Goal: Task Accomplishment & Management: Complete application form

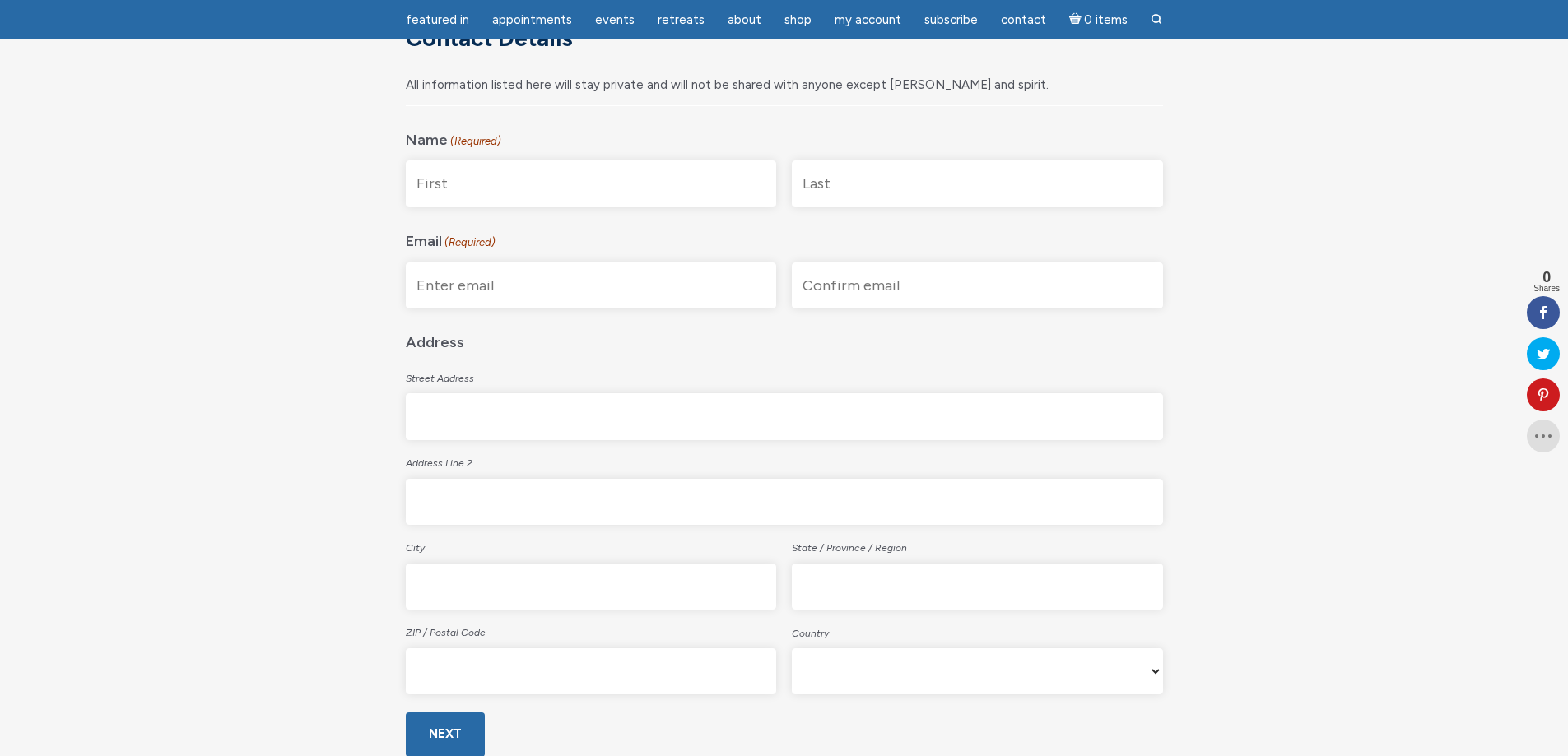
scroll to position [83, 0]
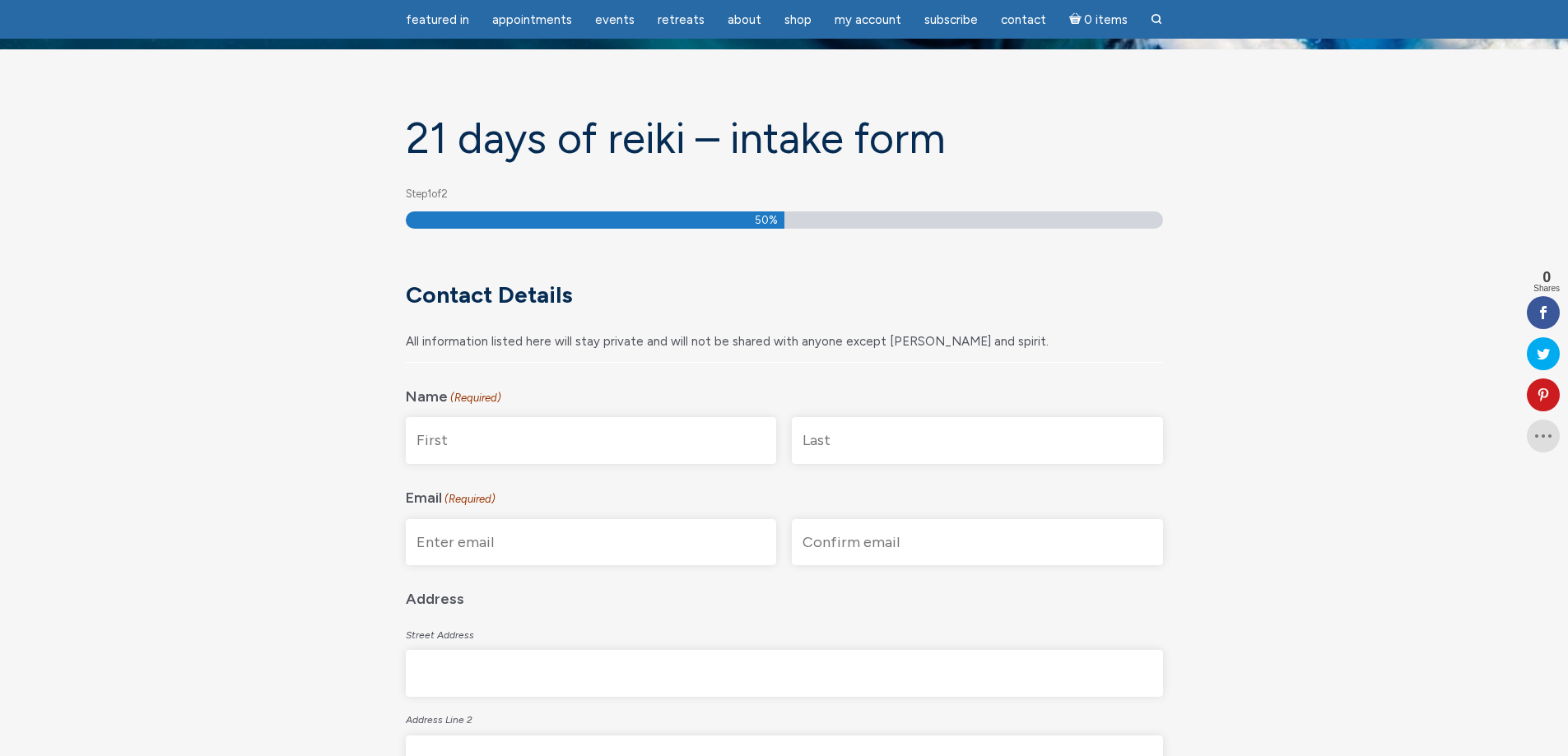
click at [624, 436] on input "First" at bounding box center [591, 441] width 372 height 47
type input "[PERSON_NAME]"
type input "[EMAIL_ADDRESS][DOMAIN_NAME]"
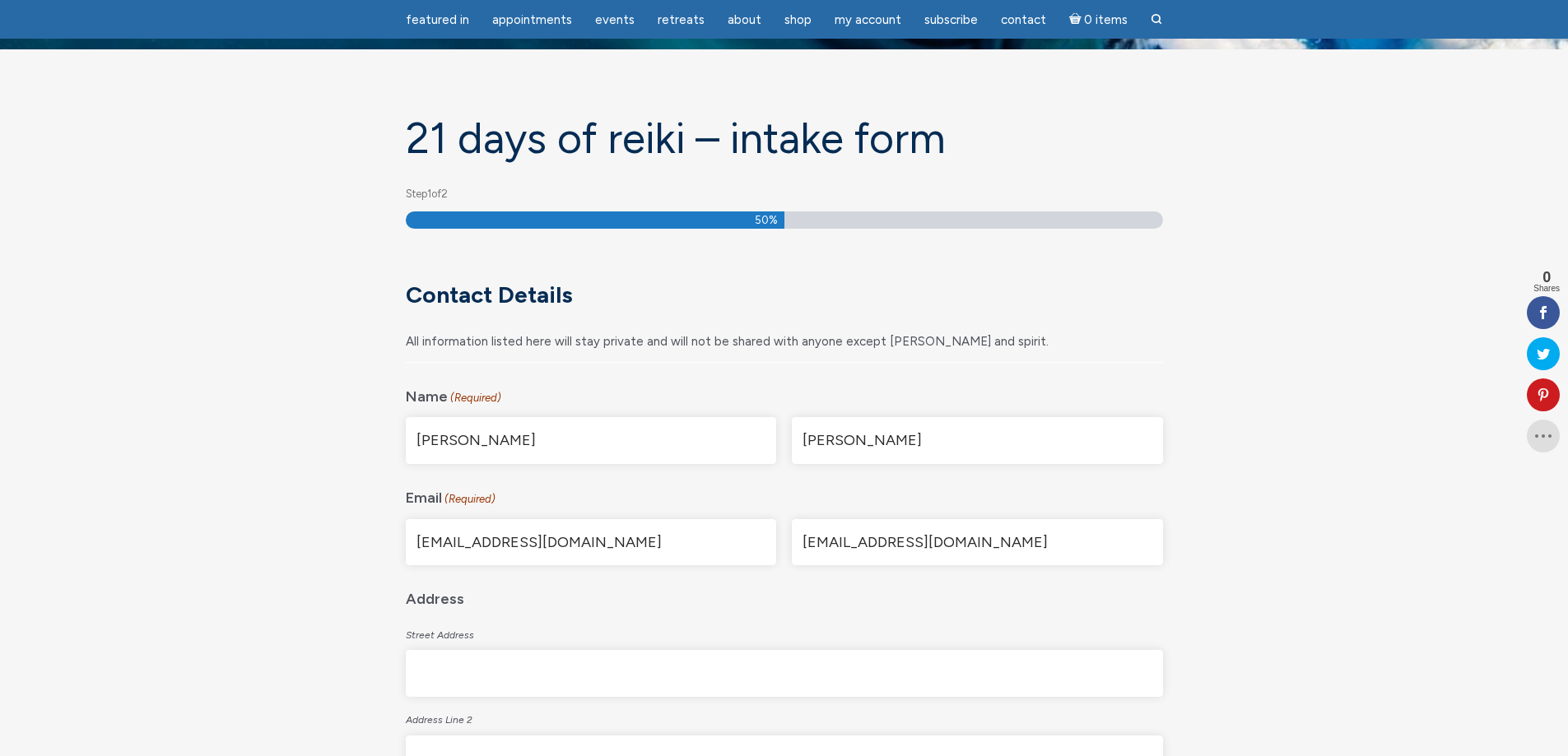
type input "762 Battle St"
type input "Kamloops"
type input "[GEOGRAPHIC_DATA]"
type input "V2C2M5"
select select "[GEOGRAPHIC_DATA]"
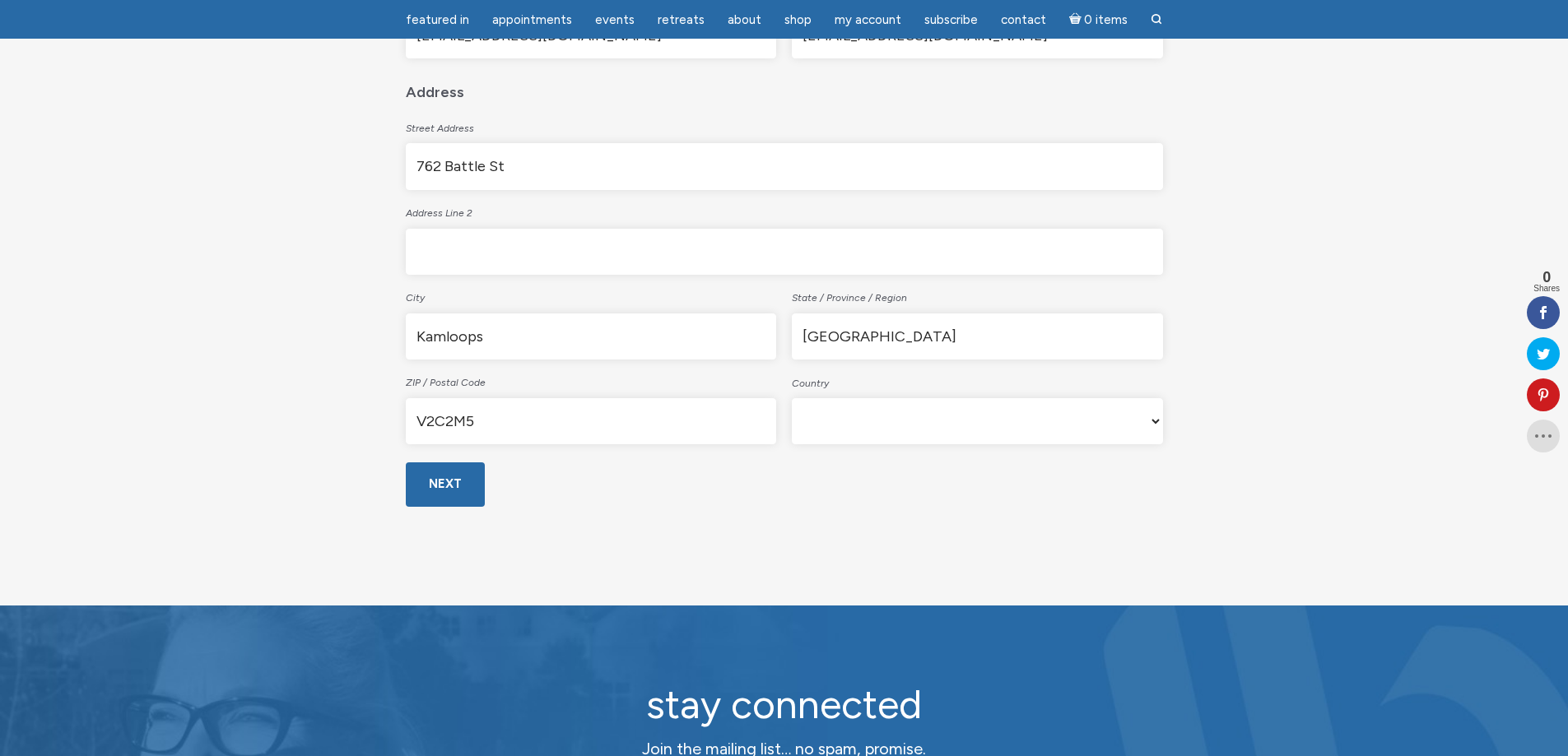
scroll to position [659, 0]
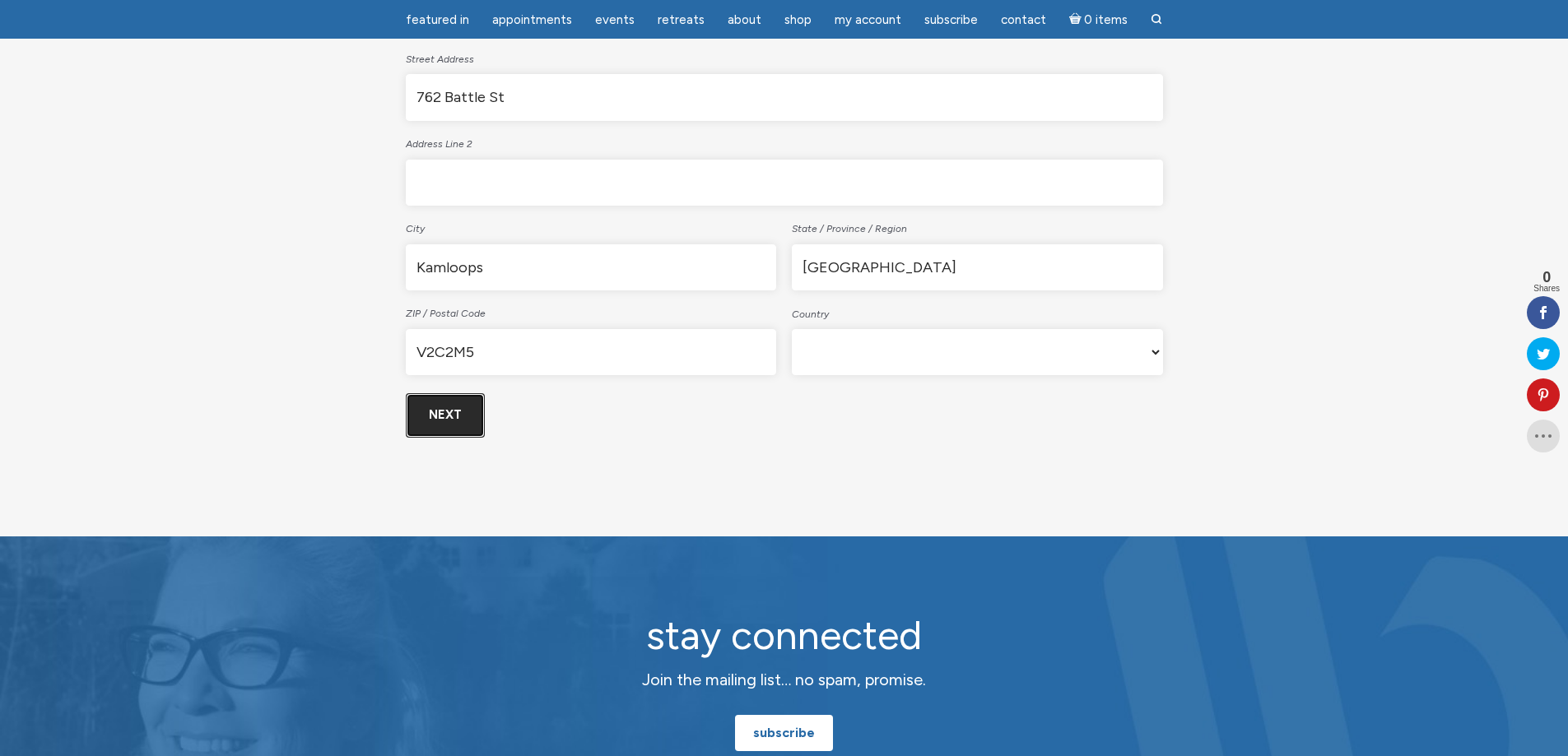
click at [439, 415] on input "Next" at bounding box center [445, 415] width 79 height 43
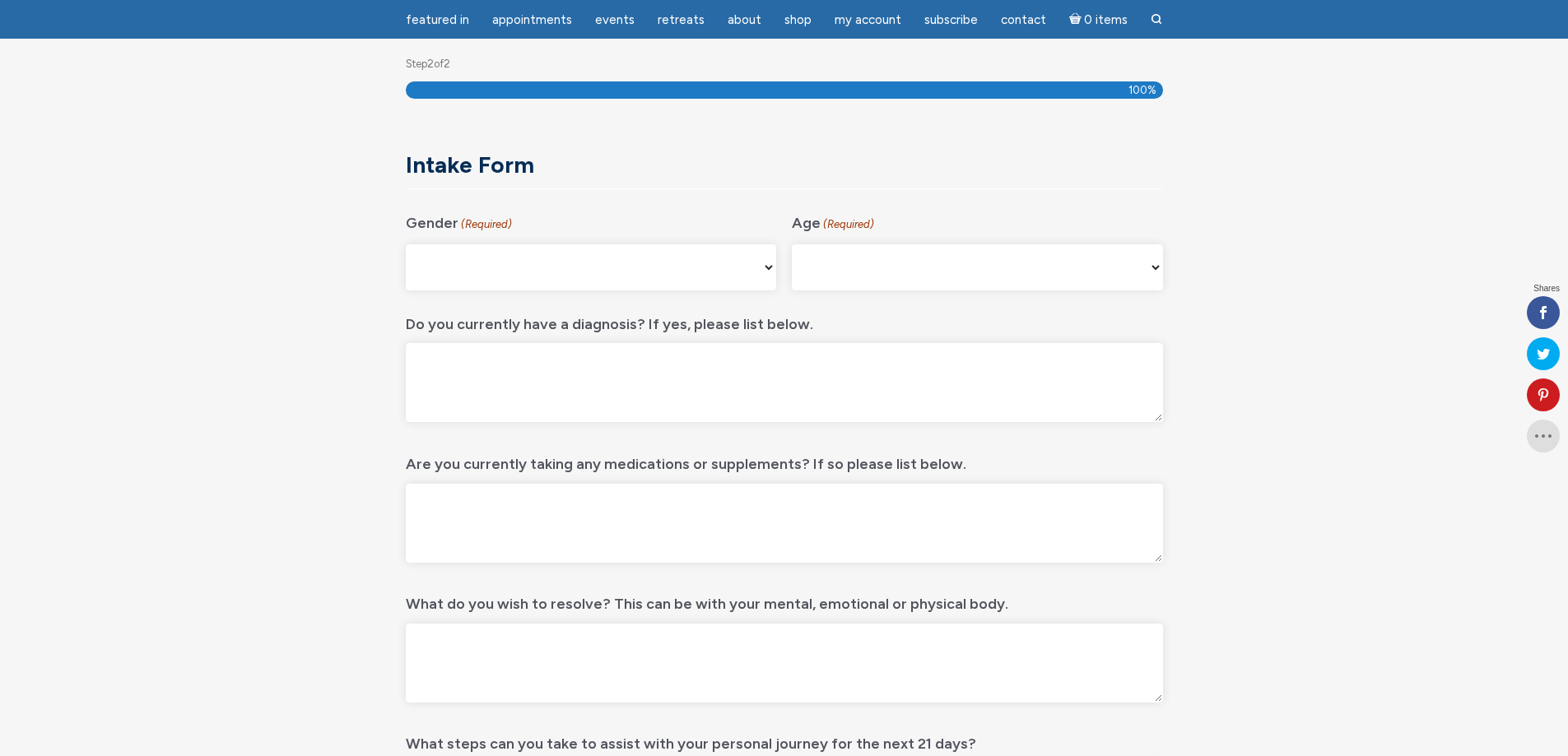
scroll to position [219, 0]
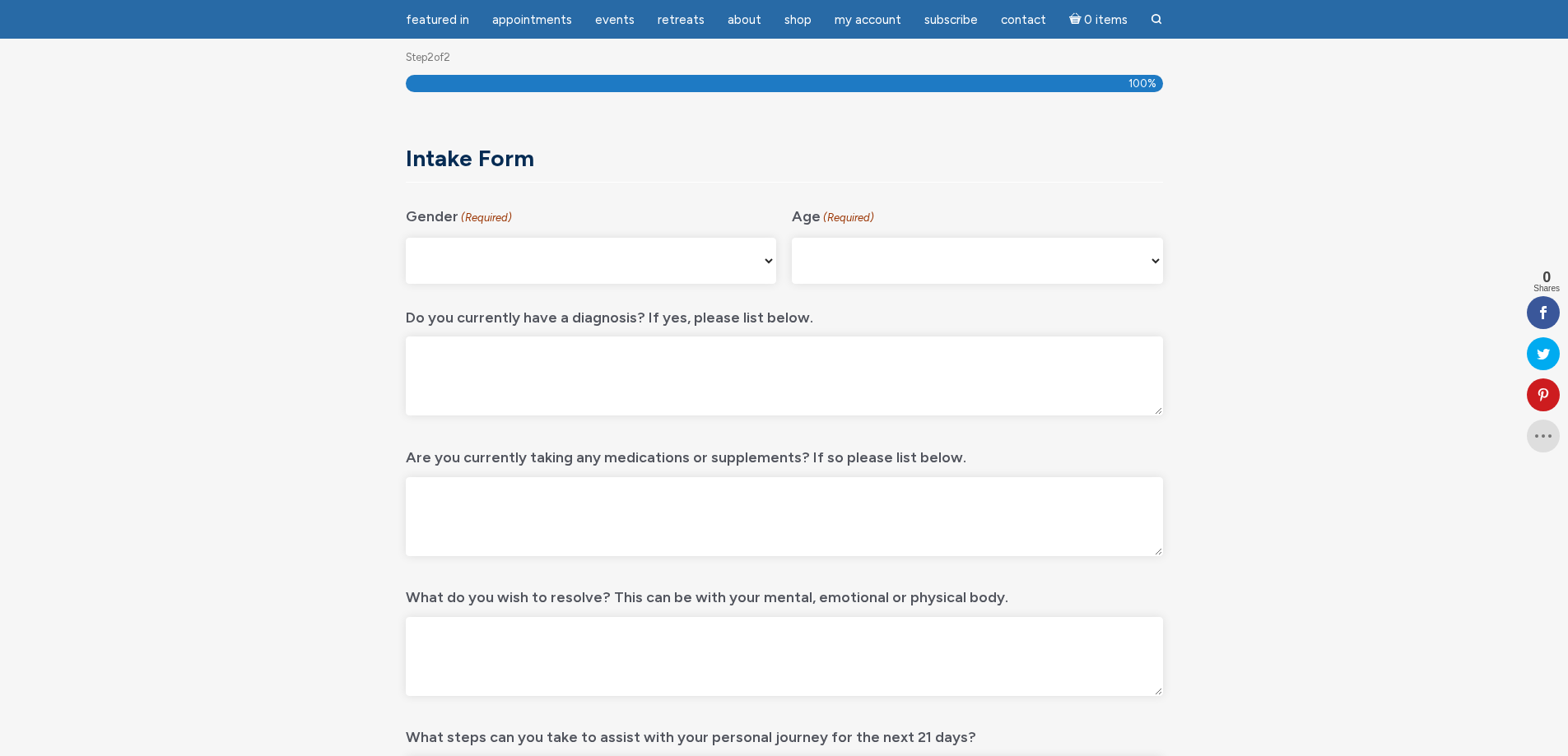
click at [587, 264] on select "Male Female Non-binary Agender My gender isn't listed Prefer Not to Answer" at bounding box center [591, 260] width 372 height 46
select select "[DEMOGRAPHIC_DATA]"
click at [405, 238] on select "Male Female Non-binary Agender My gender isn't listed Prefer Not to Answer" at bounding box center [591, 260] width 372 height 46
click at [964, 260] on select "16-24 25-34 35-44 45-54 55-64 65+" at bounding box center [977, 260] width 372 height 46
select select "45-54"
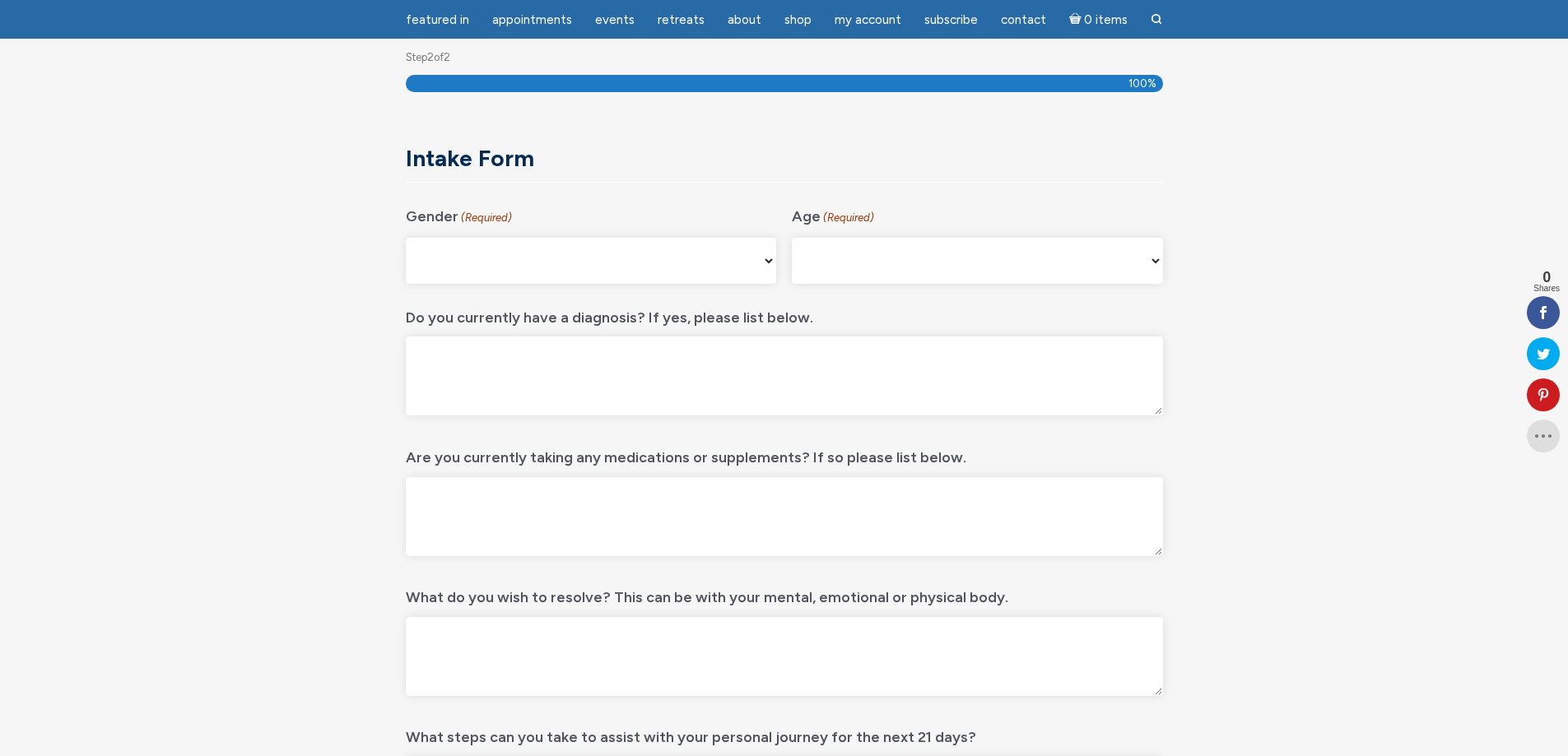
click at [792, 238] on select "16-24 25-34 35-44 45-54 55-64 65+" at bounding box center [977, 260] width 372 height 46
click at [782, 380] on textarea "Do you currently have a diagnosis? If yes, please list below." at bounding box center [784, 376] width 757 height 79
type textarea "PTSD"
click at [803, 505] on textarea "Are you currently taking any medications or supplements? If so please list belo…" at bounding box center [784, 517] width 757 height 79
click at [720, 507] on textarea "Vit B, MTHF, probiotics, thyroid synergy," at bounding box center [784, 517] width 757 height 79
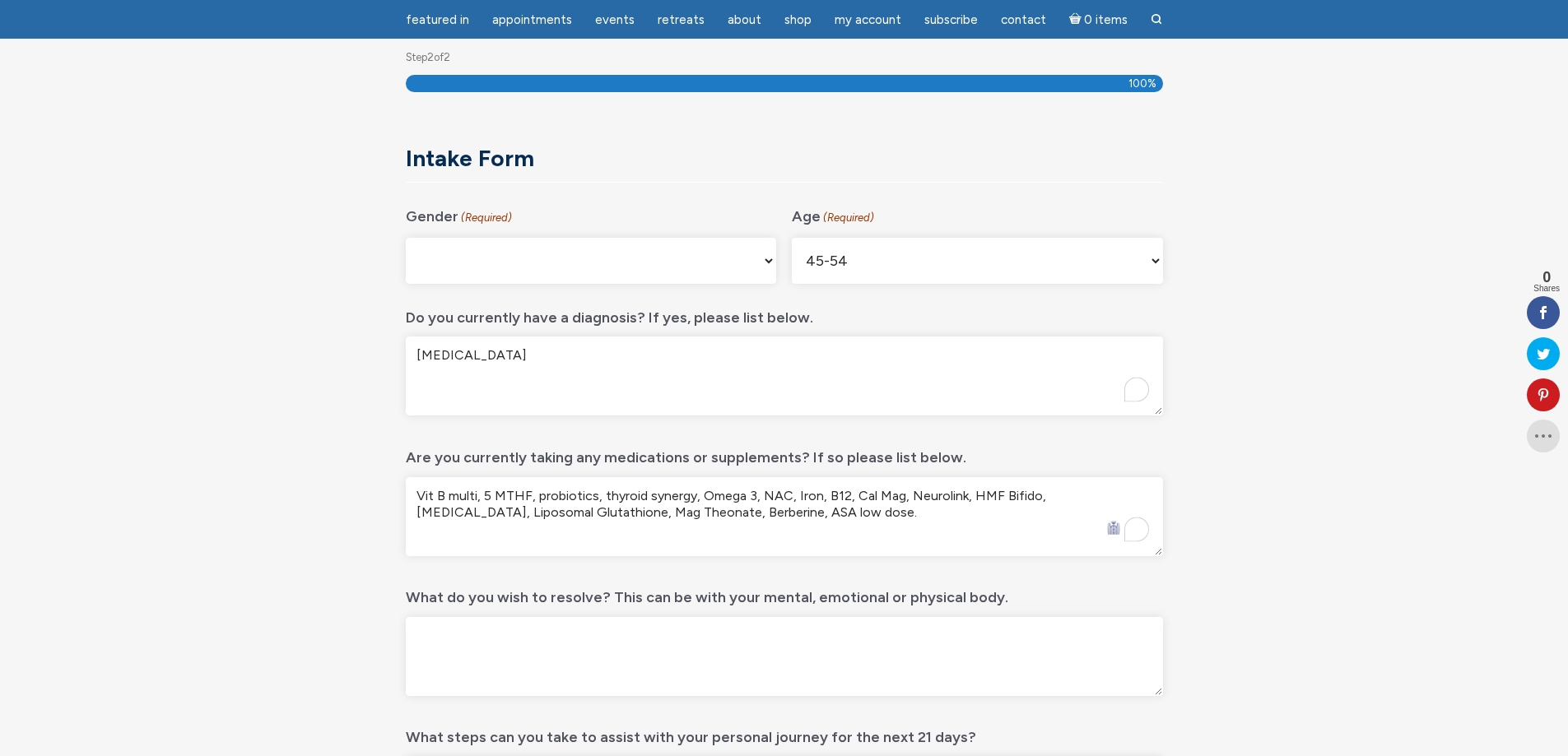
type textarea "Vit B multi, 5 MTHF, probiotics, thyroid synergy, Omega 3, NAC, Iron, B12, Cal …"
click at [713, 642] on textarea "What do you wish to resolve? This can be with your mental, emotional or physica…" at bounding box center [784, 656] width 757 height 79
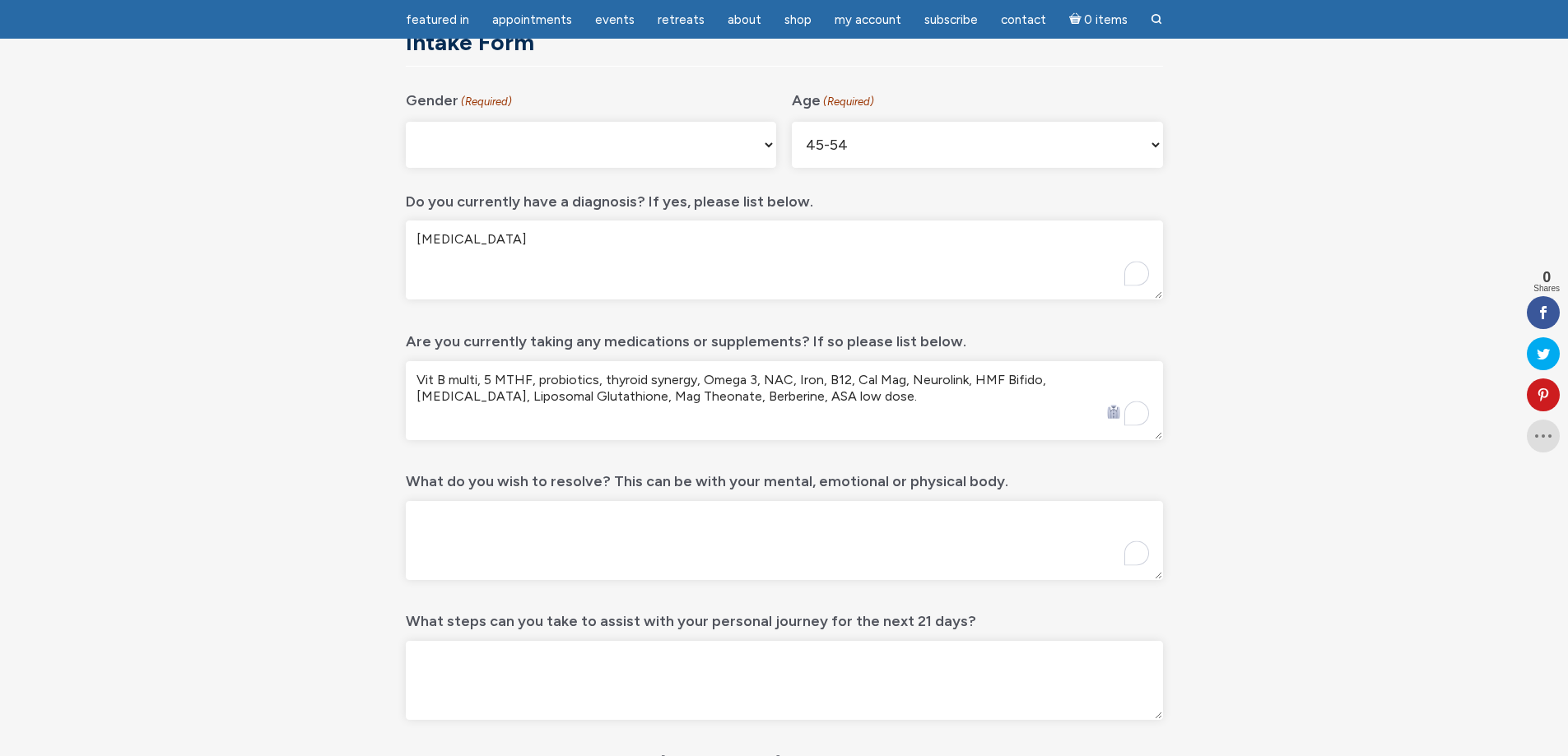
scroll to position [384, 0]
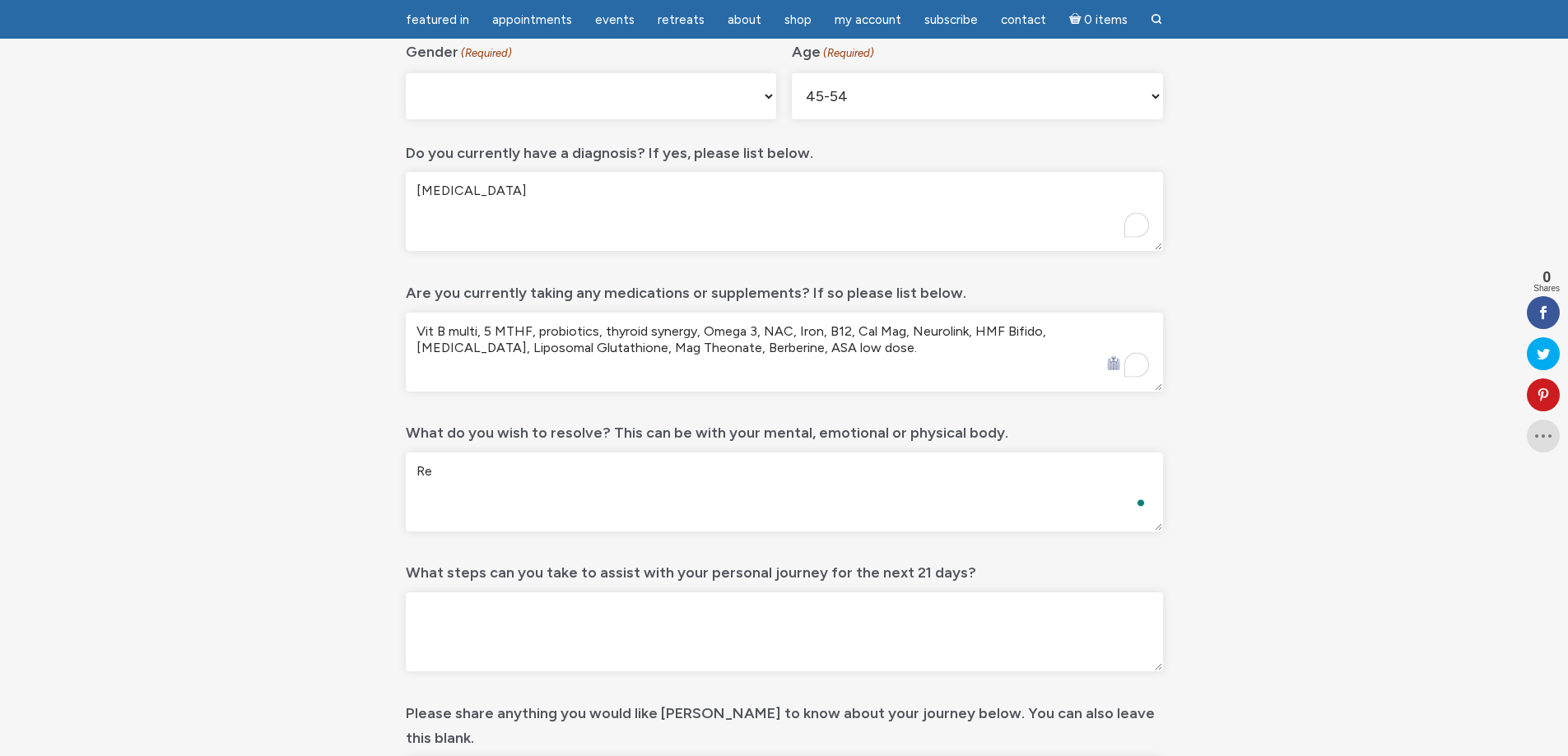
type textarea "R"
type textarea "C"
click at [1066, 472] on textarea "To keep releasing limiting beliefs, and to be more attuned to when I have a lim…" at bounding box center [784, 492] width 757 height 79
click at [539, 493] on textarea "To keep releasing limiting beliefs, and to be more attuned to when I have a lim…" at bounding box center [784, 492] width 757 height 79
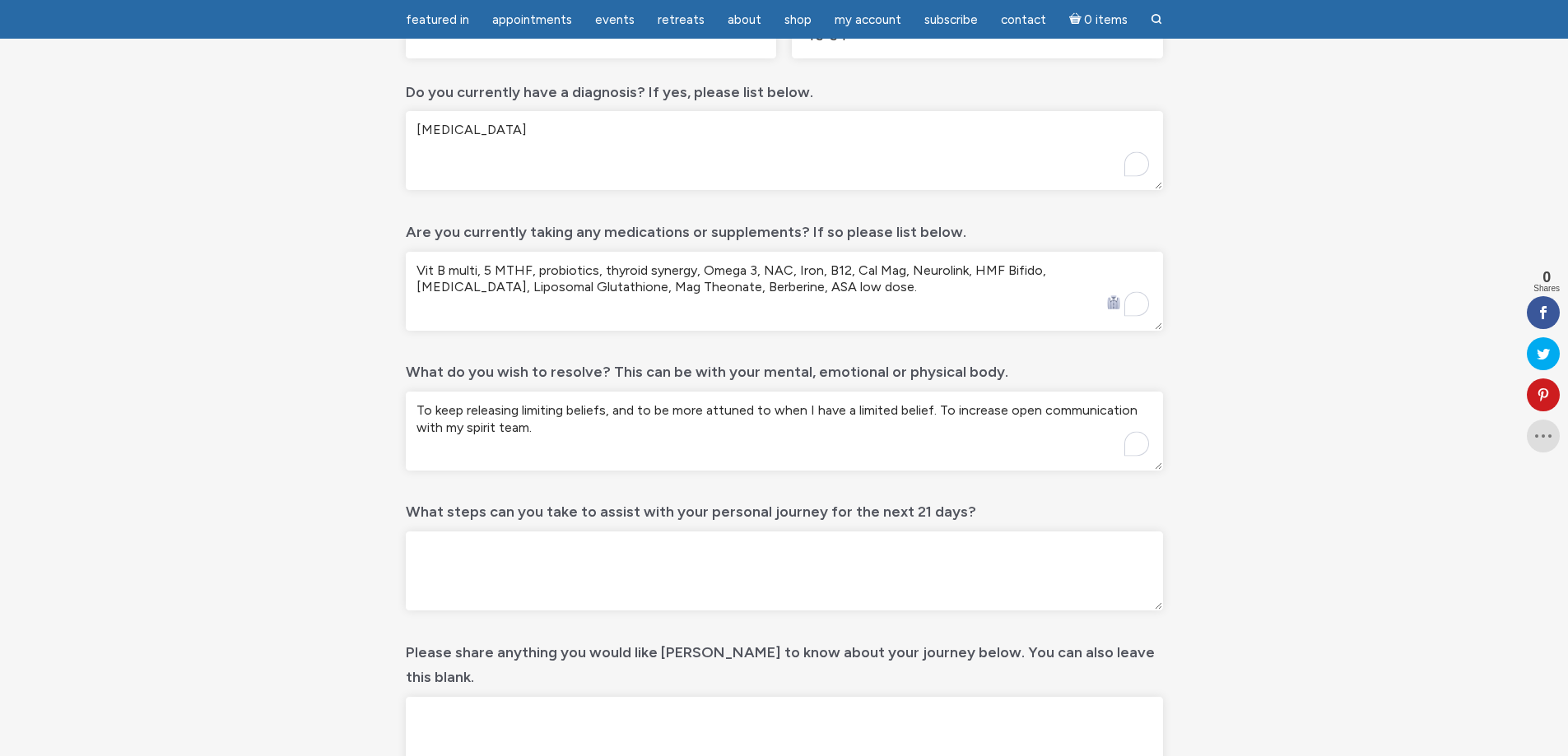
scroll to position [548, 0]
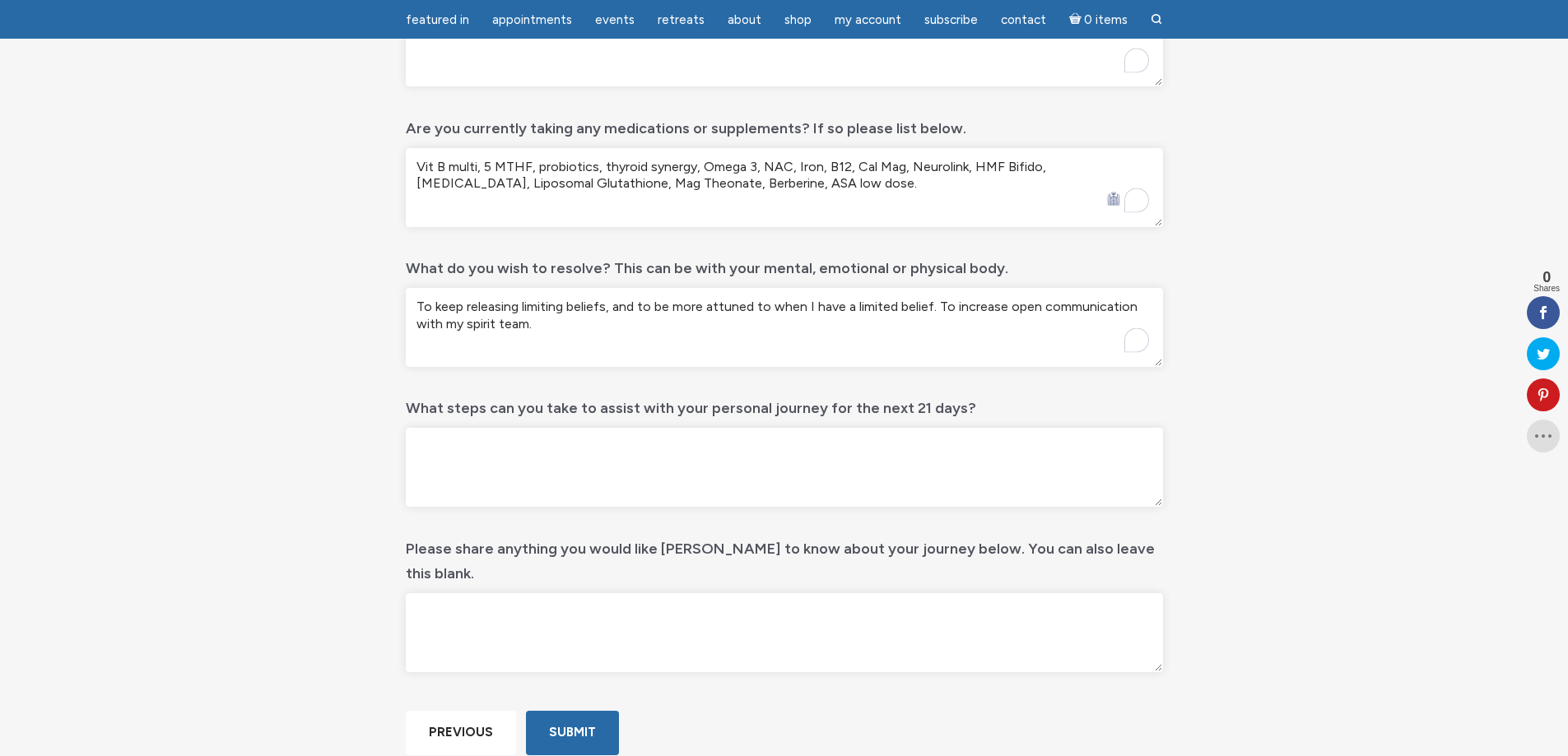
type textarea "To keep releasing limiting beliefs, and to be more attuned to when I have a lim…"
click at [546, 468] on textarea "What steps can you take to assist with your personal journey for the next 21 da…" at bounding box center [784, 467] width 757 height 79
type textarea "A"
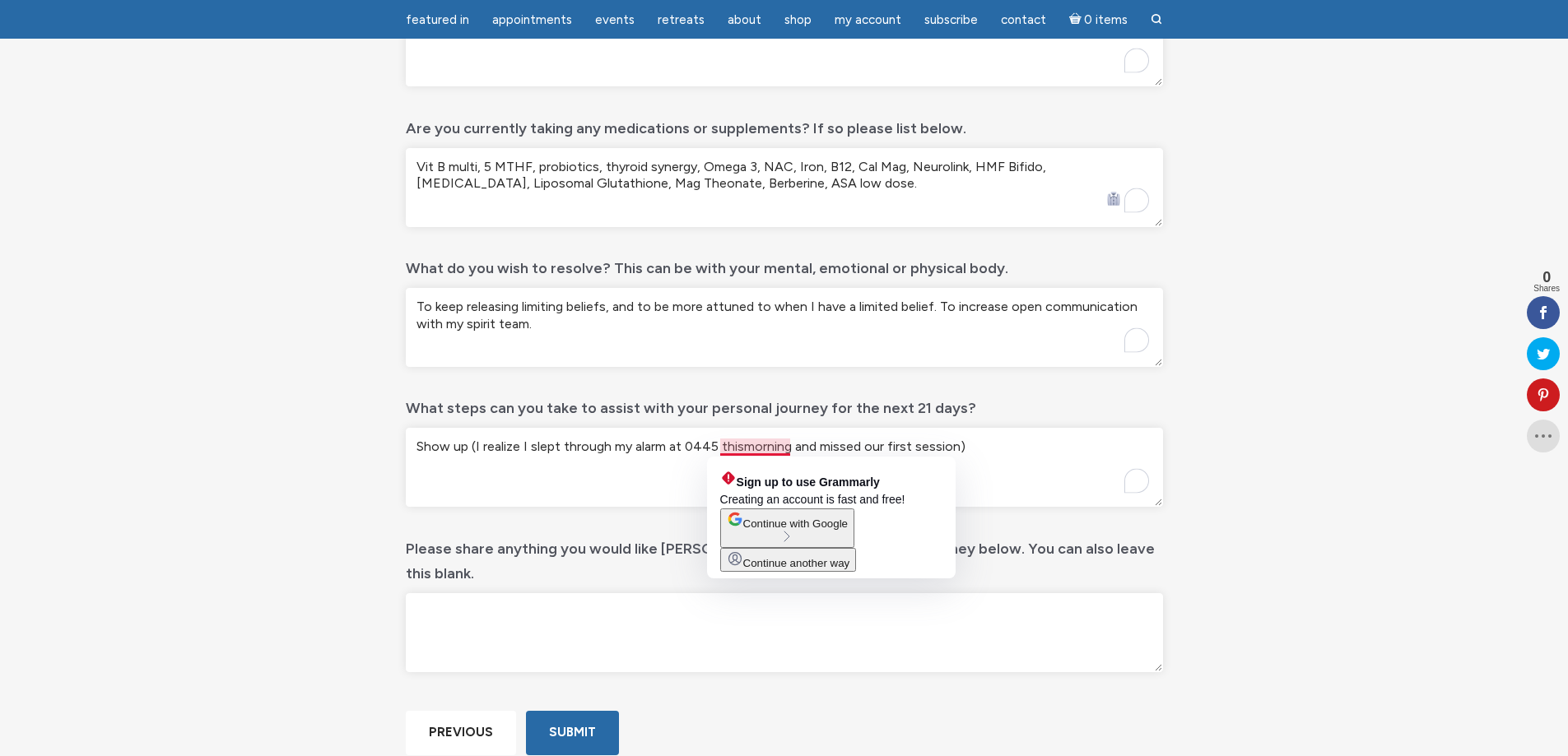
click at [740, 448] on textarea "Show up (I realize I slept through my alarm at 0445 thismorning and missed our …" at bounding box center [784, 467] width 757 height 79
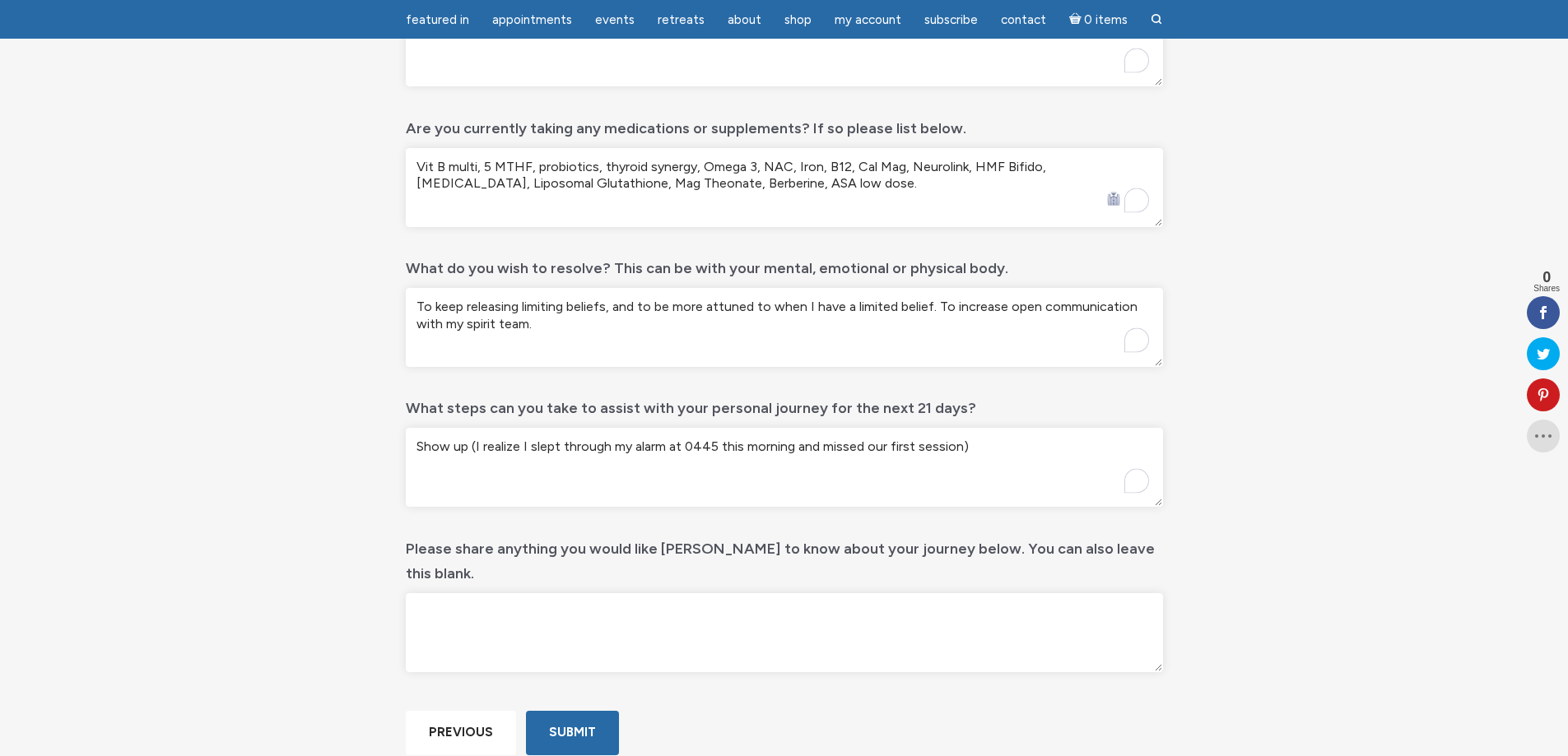
click at [519, 448] on textarea "Show up (I realize I slept through my alarm at 0445 this morning and missed our…" at bounding box center [784, 467] width 757 height 79
click at [1063, 446] on textarea "Show up (Good start, good start - I slept through my alarm at 0445 this morning…" at bounding box center [784, 467] width 757 height 79
type textarea "Show up (Good start, good start - I slept through my alarm at 0445 this morning…"
click at [597, 325] on textarea "To keep releasing limiting beliefs, and to be more attuned to when I have a lim…" at bounding box center [784, 327] width 757 height 79
type textarea "To keep releasing limiting beliefs, and to be more attuned to when I have a lim…"
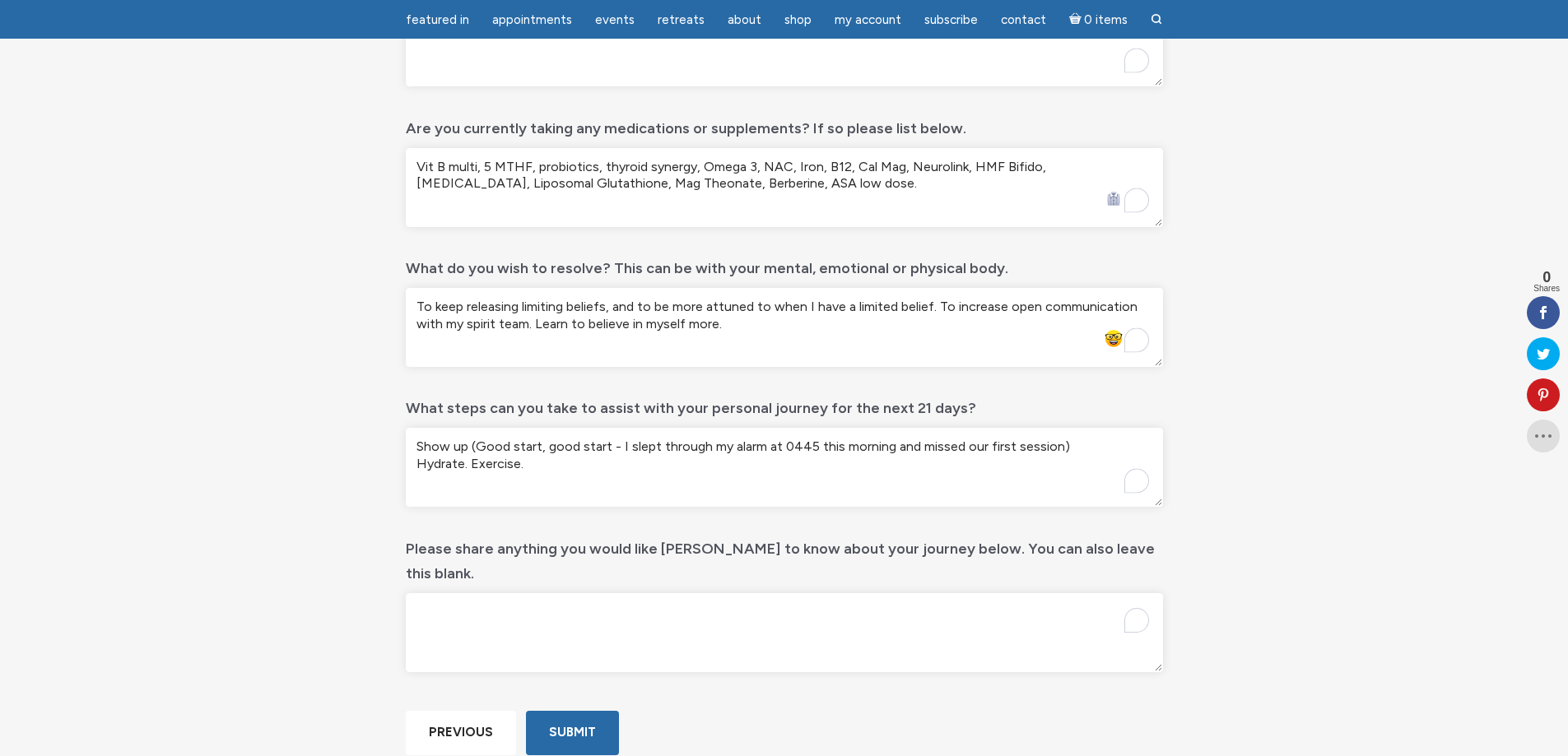
click at [519, 610] on textarea "Please share anything you would like Jamie to know about your journey below. Yo…" at bounding box center [784, 632] width 757 height 79
drag, startPoint x: 767, startPoint y: 629, endPoint x: 586, endPoint y: 597, distance: 183.8
drag, startPoint x: 586, startPoint y: 597, endPoint x: 509, endPoint y: 598, distance: 77.0
click at [509, 598] on textarea "Thank you." at bounding box center [784, 632] width 757 height 79
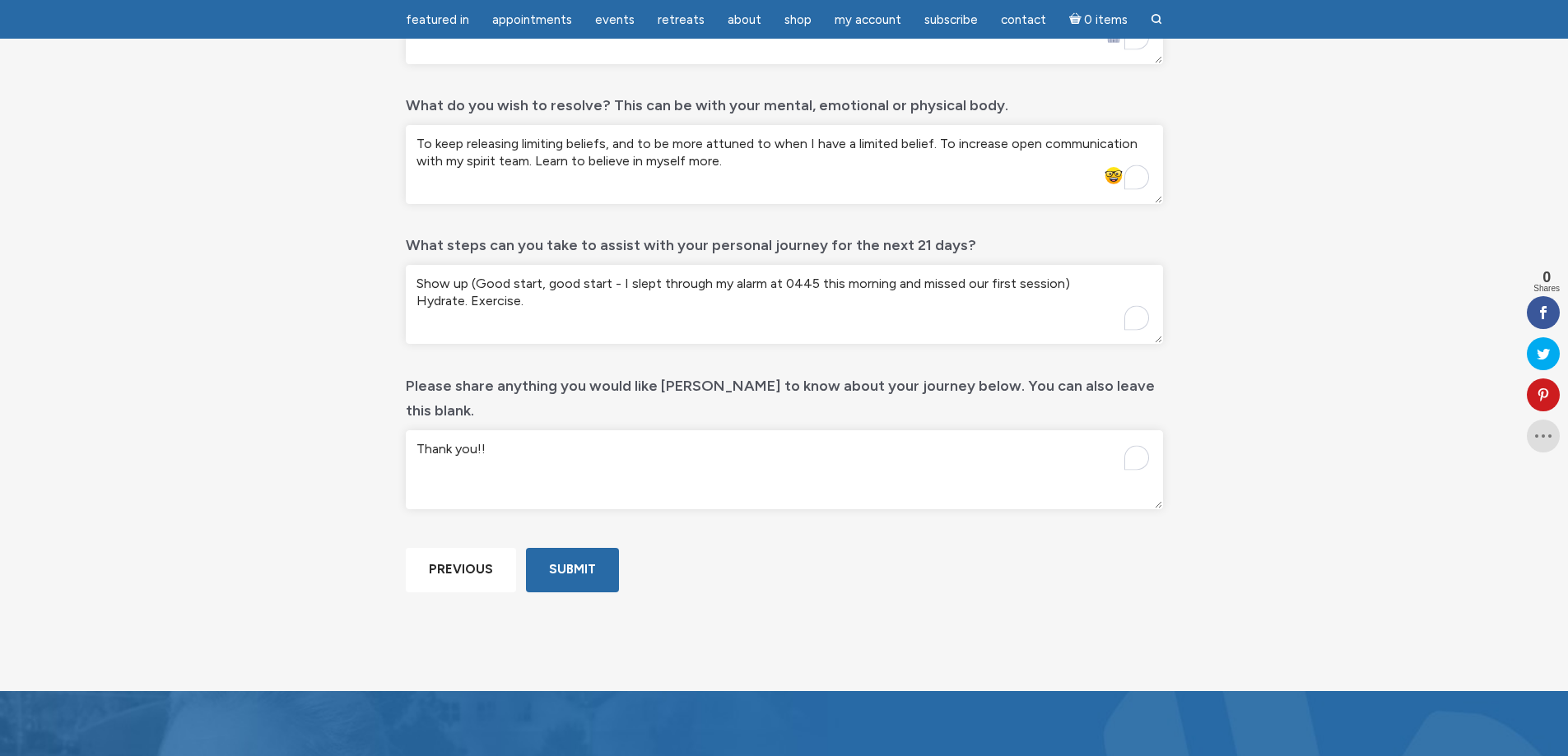
scroll to position [713, 0]
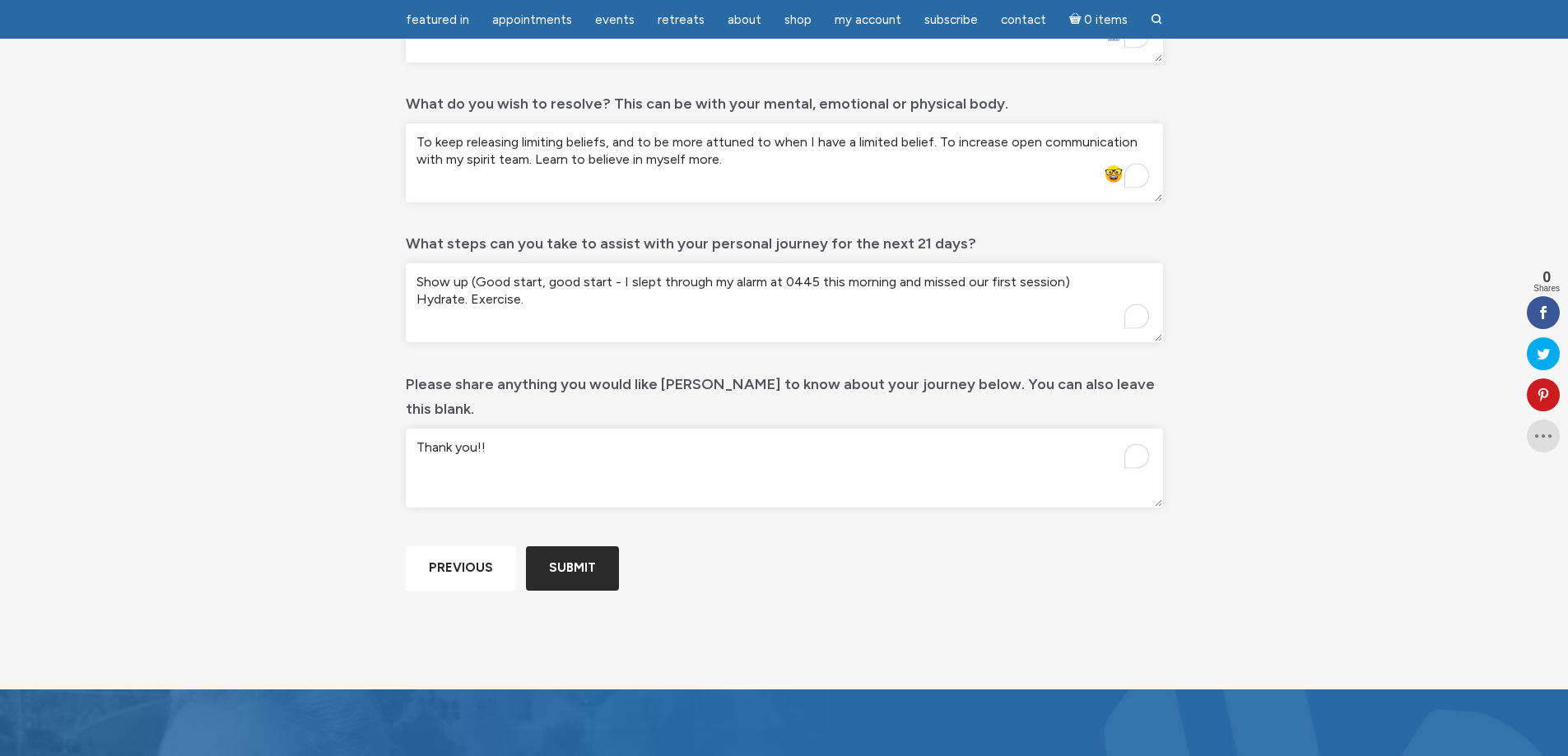
type textarea "Thank you!!"
click at [585, 590] on input "Submit" at bounding box center [572, 568] width 93 height 43
